Goal: Task Accomplishment & Management: Use online tool/utility

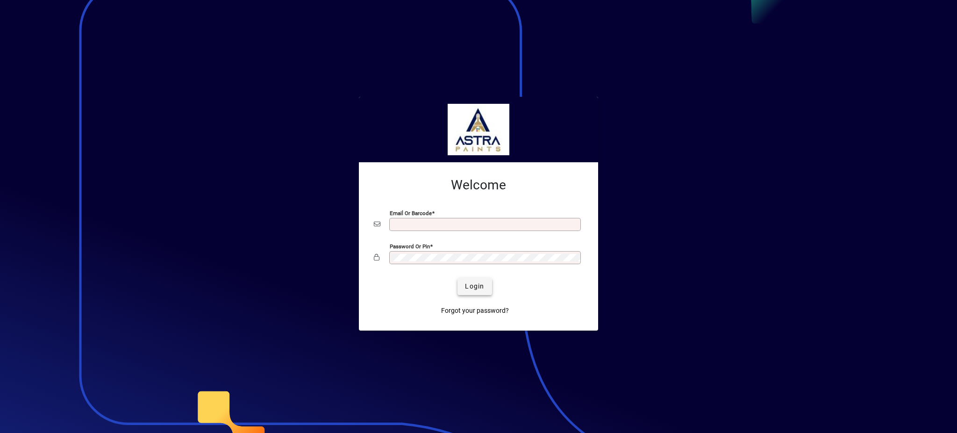
type input "**********"
click at [469, 287] on span "Login" at bounding box center [474, 286] width 19 height 10
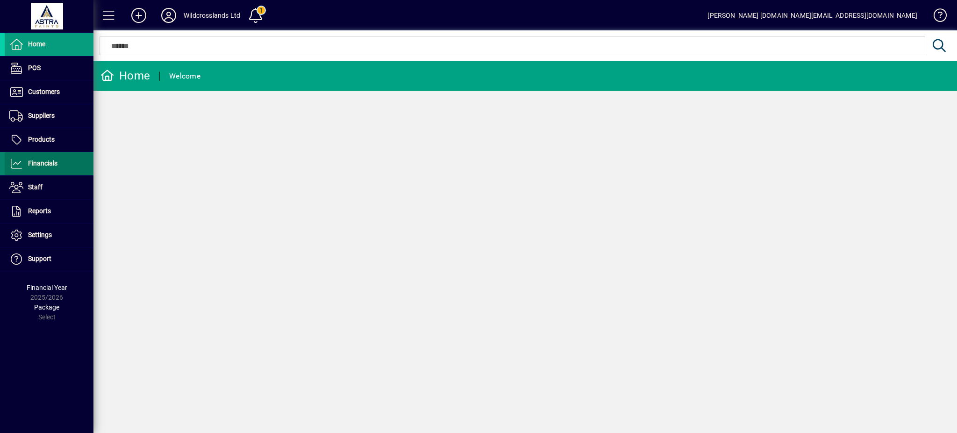
click at [26, 165] on span "Financials" at bounding box center [31, 163] width 53 height 11
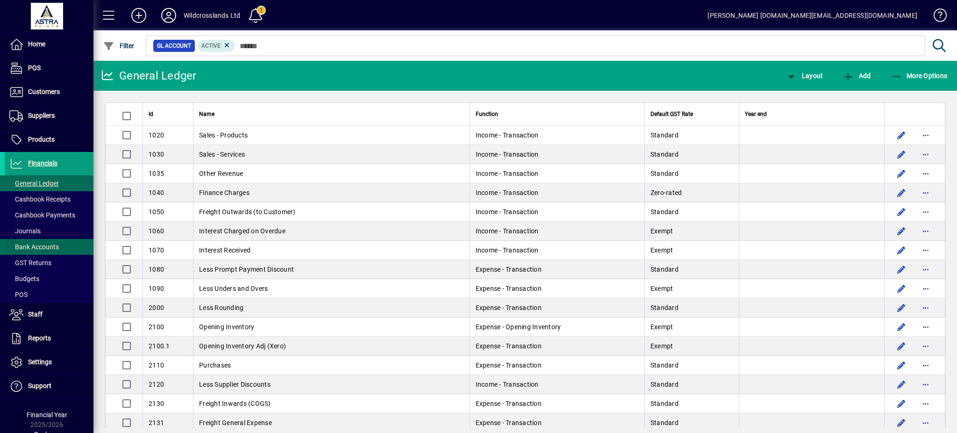
drag, startPoint x: 32, startPoint y: 249, endPoint x: 71, endPoint y: 236, distance: 41.8
click at [32, 248] on span "Bank Accounts" at bounding box center [34, 246] width 50 height 7
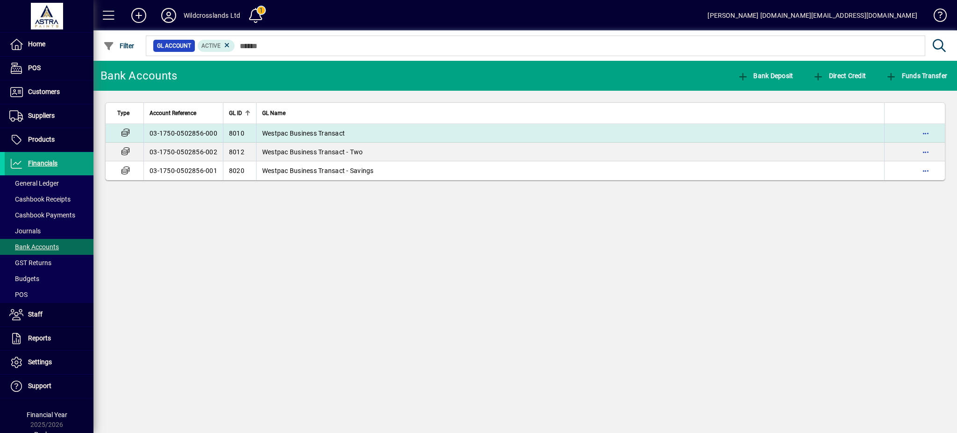
click at [314, 129] on span "Westpac Business Transact" at bounding box center [303, 132] width 83 height 7
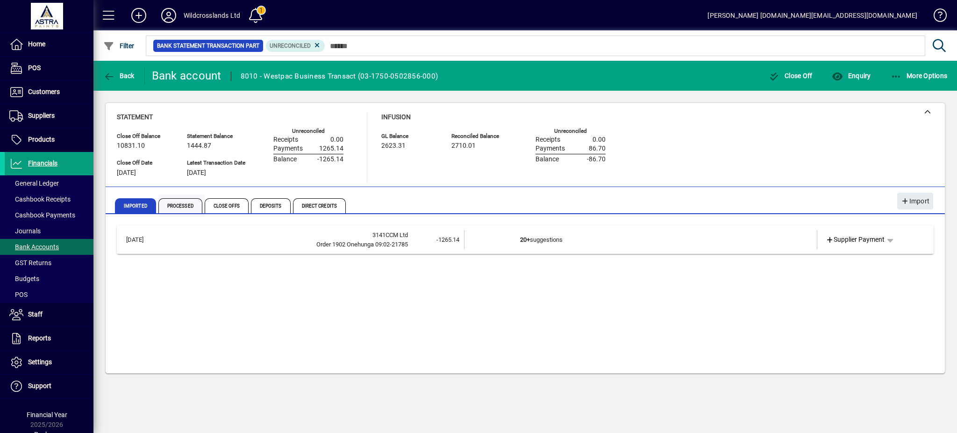
click at [174, 207] on span "Processed" at bounding box center [180, 205] width 44 height 15
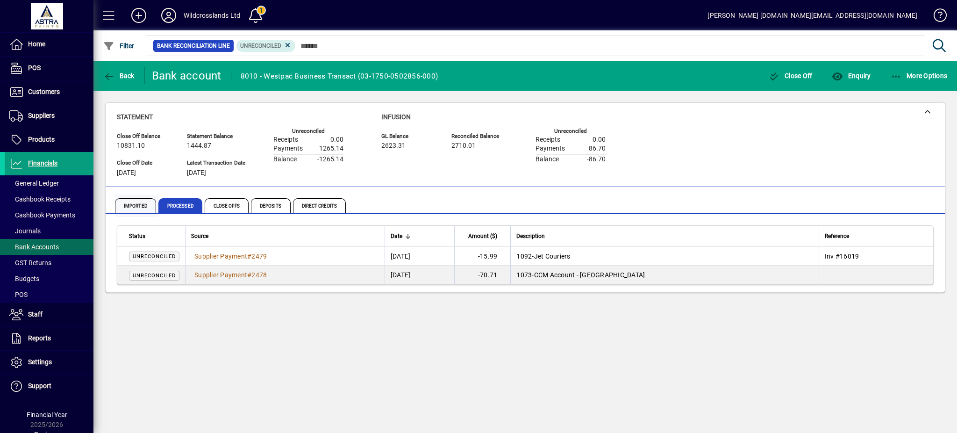
click at [153, 207] on span "Imported" at bounding box center [135, 205] width 41 height 15
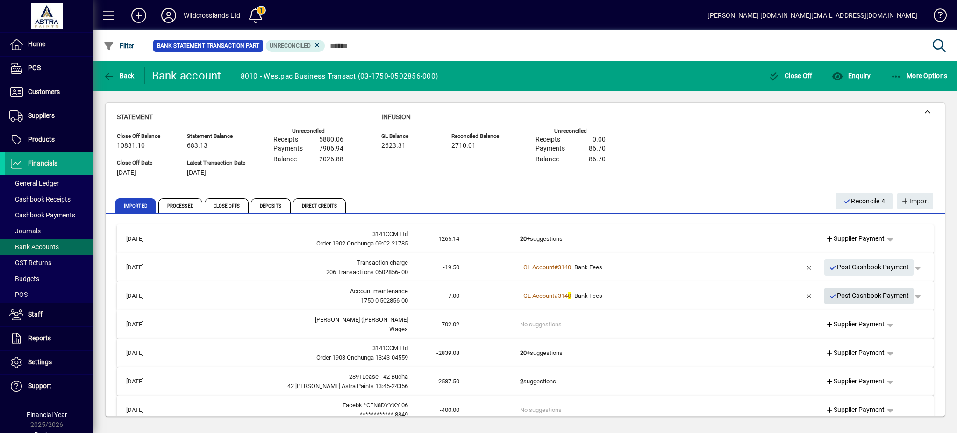
click at [852, 295] on span "Post Cashbook Payment" at bounding box center [869, 295] width 80 height 15
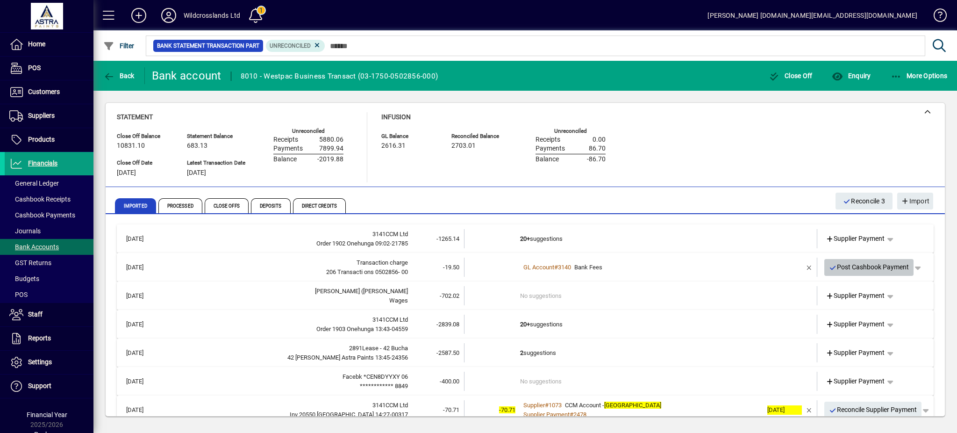
click at [841, 263] on span "Post Cashbook Payment" at bounding box center [869, 266] width 80 height 15
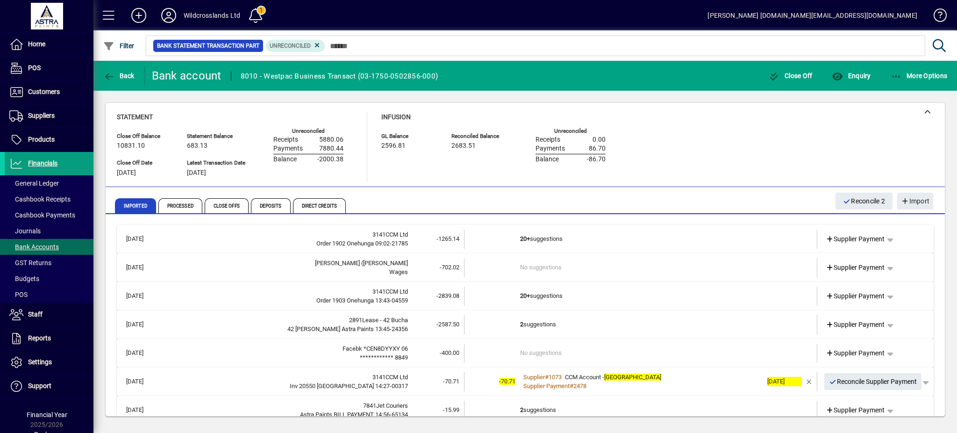
scroll to position [62, 0]
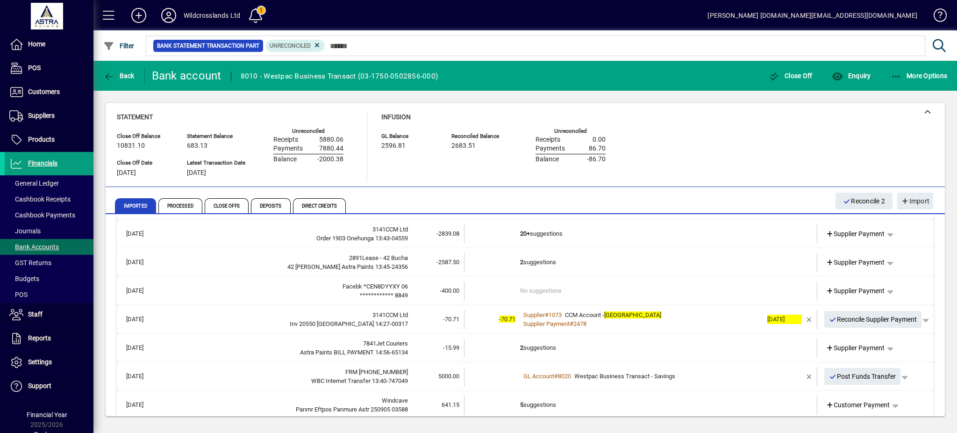
click at [522, 258] on td "2 suggestions" at bounding box center [641, 262] width 243 height 19
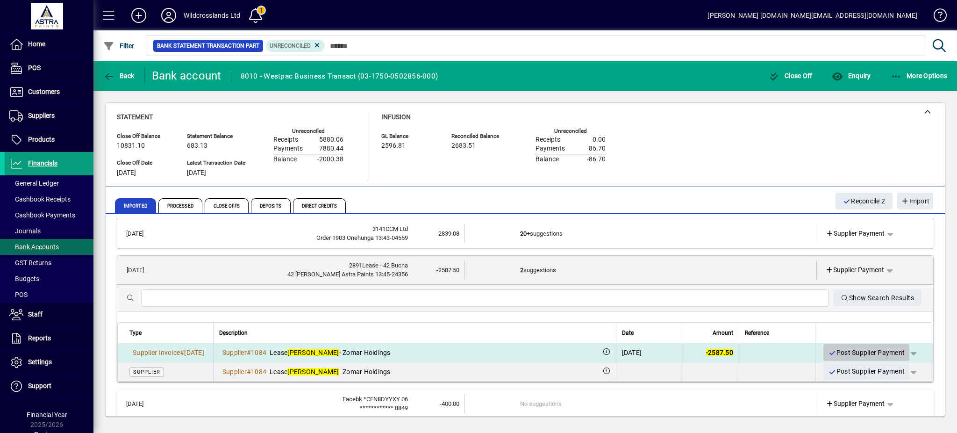
click at [854, 349] on span "Post Supplier Payment" at bounding box center [866, 352] width 77 height 15
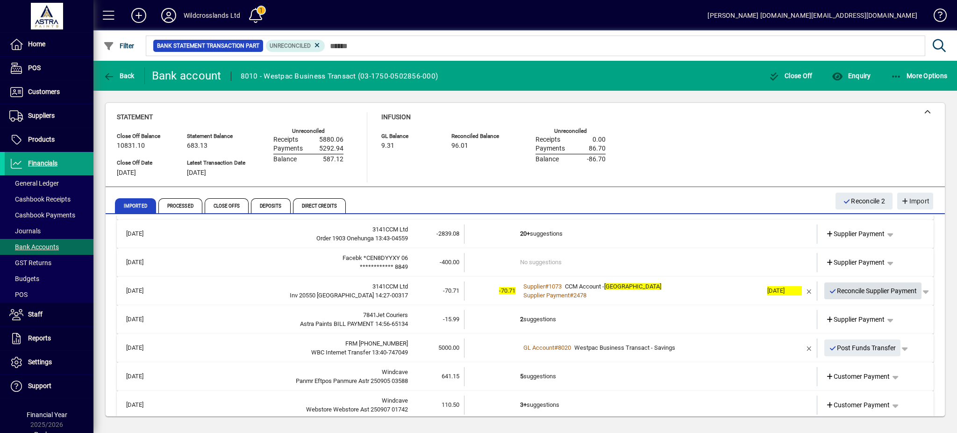
click at [845, 289] on span "Reconcile Supplier Payment" at bounding box center [873, 290] width 88 height 15
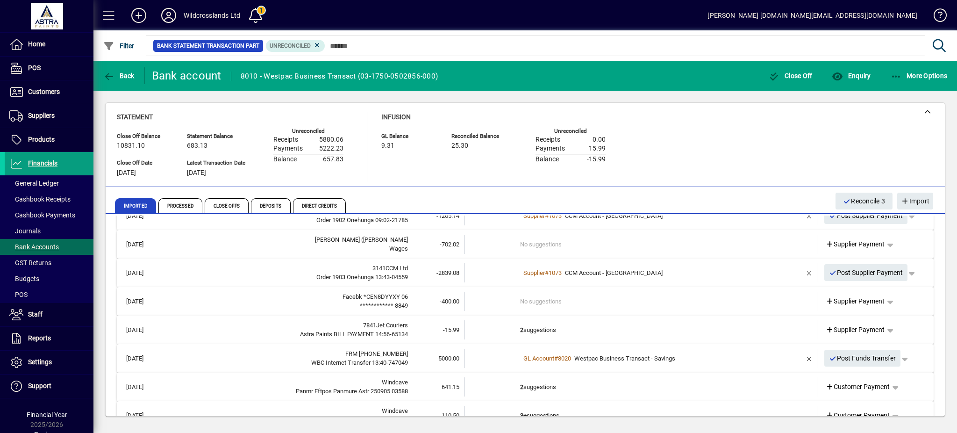
scroll to position [0, 0]
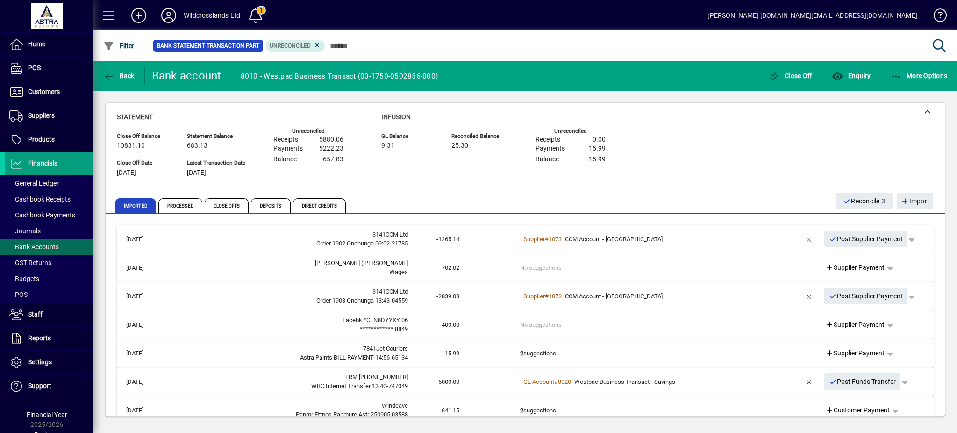
click at [556, 268] on td "No suggestions" at bounding box center [641, 267] width 243 height 19
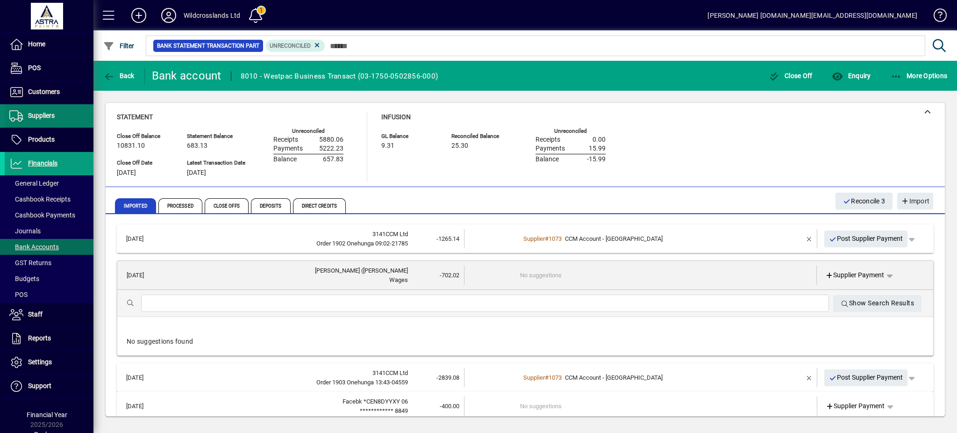
click at [32, 112] on span "Suppliers" at bounding box center [41, 115] width 27 height 7
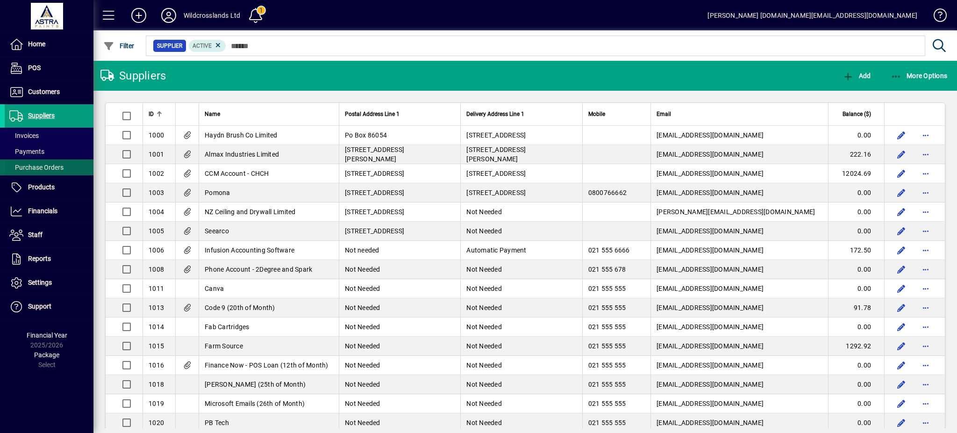
click at [39, 171] on span "Purchase Orders" at bounding box center [34, 168] width 59 height 10
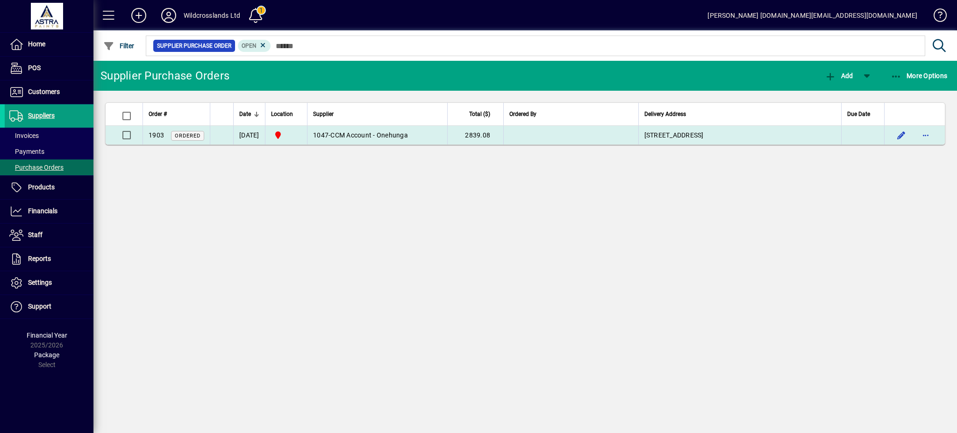
click at [361, 138] on span "CCM Account - Onehunga" at bounding box center [369, 134] width 78 height 7
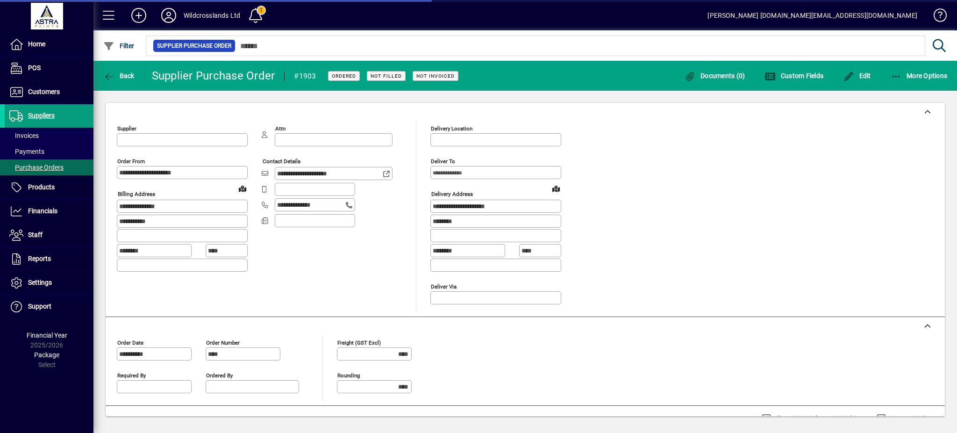
type input "**********"
type input "********"
type input "**********"
